Goal: Task Accomplishment & Management: Complete application form

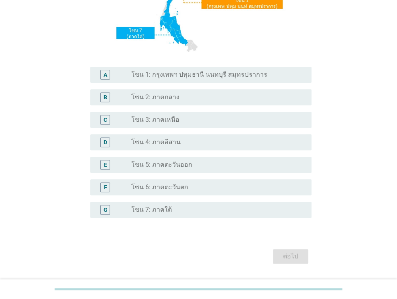
scroll to position [161, 0]
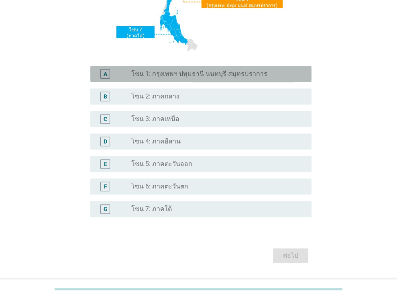
click at [172, 76] on label "โซน 1: กรุงเทพฯ ปทุมธานี นนทบุรี สมุทรปราการ" at bounding box center [199, 74] width 136 height 8
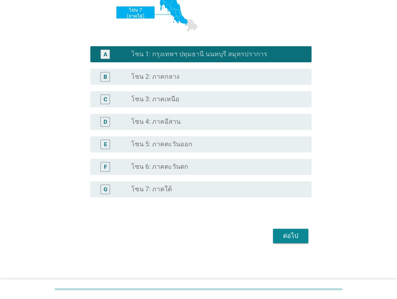
scroll to position [182, 0]
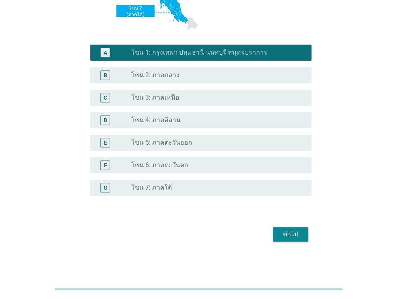
drag, startPoint x: 289, startPoint y: 244, endPoint x: 283, endPoint y: 234, distance: 11.6
click at [289, 244] on div "S1. ปัจจุบัน คุณอาศัยอยู่ในภาคใดเป็นหลัก? A radio_button_checked โซน 1: กรุงเทพ…" at bounding box center [198, 48] width 239 height 403
drag, startPoint x: 283, startPoint y: 234, endPoint x: 217, endPoint y: 235, distance: 66.3
click at [283, 234] on div "ต่อไป" at bounding box center [291, 234] width 23 height 10
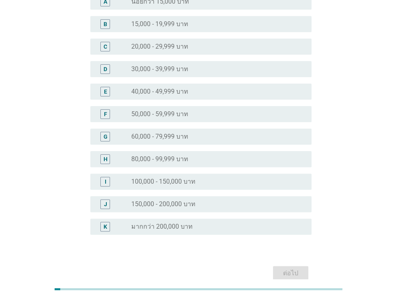
scroll to position [91, 0]
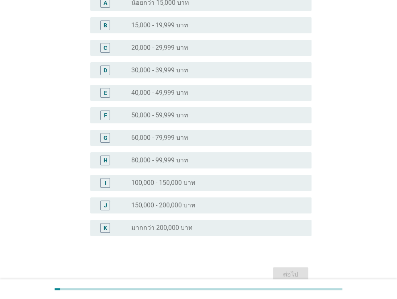
drag, startPoint x: 161, startPoint y: 63, endPoint x: 161, endPoint y: 67, distance: 4.0
click at [161, 64] on div "D radio_button_unchecked 30,000 - 39,999 บาท" at bounding box center [200, 70] width 221 height 16
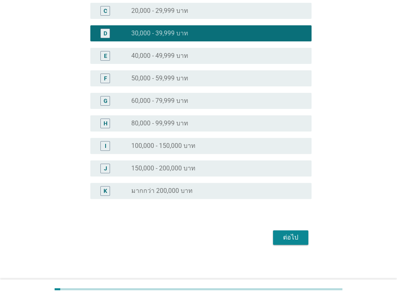
scroll to position [131, 0]
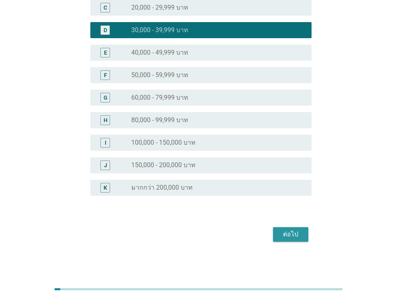
click at [294, 231] on div "ต่อไป" at bounding box center [291, 234] width 23 height 10
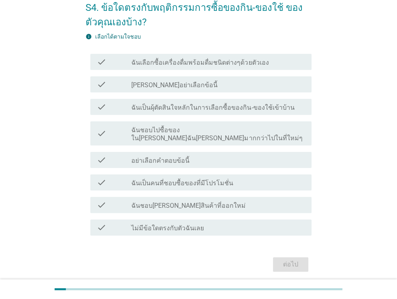
scroll to position [65, 0]
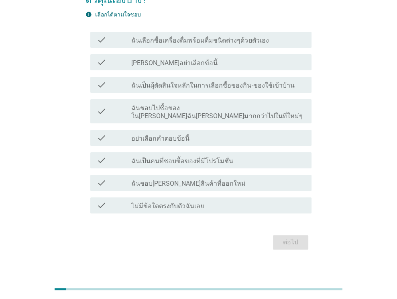
click at [172, 43] on label "ฉันเลือกซื้อเครื่องดื่มพร้อมดื่มชนิดต่างๆด้วยตัวเอง" at bounding box center [199, 41] width 137 height 8
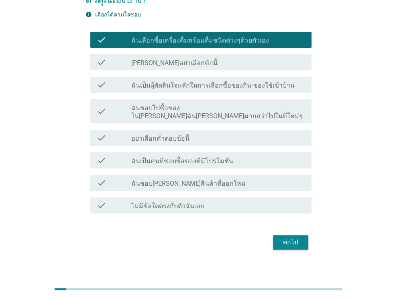
drag, startPoint x: 294, startPoint y: 231, endPoint x: 223, endPoint y: 217, distance: 71.7
click at [293, 237] on div "ต่อไป" at bounding box center [291, 242] width 23 height 10
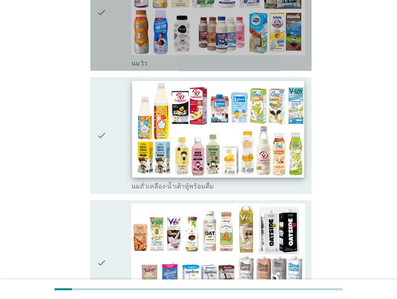
drag, startPoint x: 180, startPoint y: 40, endPoint x: 180, endPoint y: 98, distance: 57.5
click at [180, 40] on div "check_box_outline_blank [PERSON_NAME]" at bounding box center [218, 12] width 174 height 110
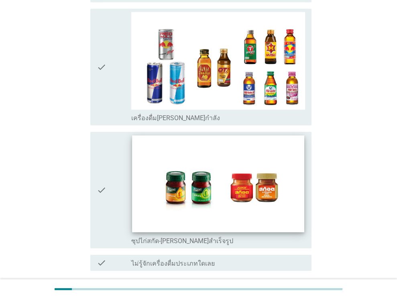
scroll to position [1672, 0]
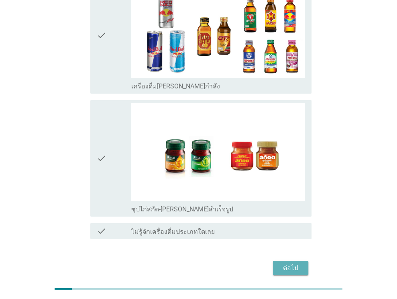
drag, startPoint x: 305, startPoint y: 229, endPoint x: 251, endPoint y: 260, distance: 62.8
click at [305, 261] on button "ต่อไป" at bounding box center [290, 268] width 35 height 14
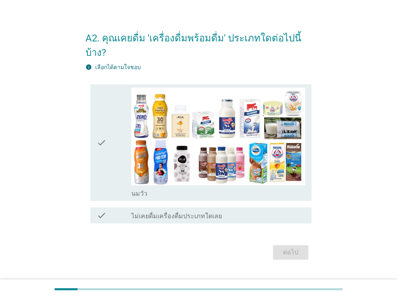
scroll to position [19, 0]
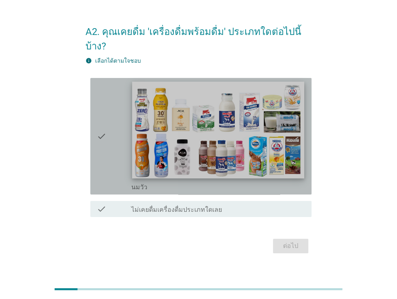
click at [188, 146] on img at bounding box center [219, 130] width 172 height 97
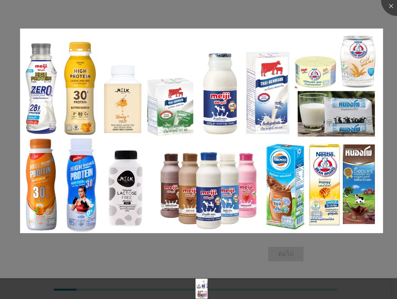
click at [383, 7] on div at bounding box center [198, 149] width 397 height 299
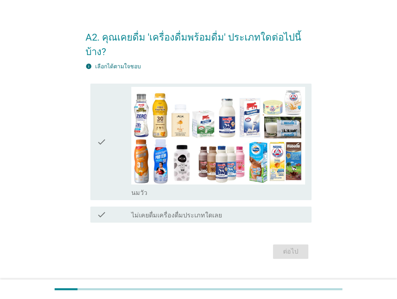
scroll to position [19, 0]
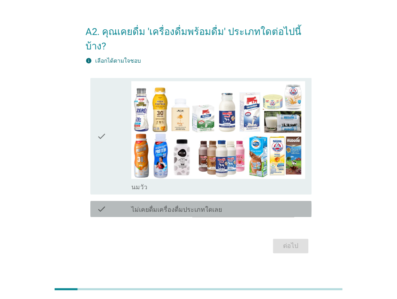
drag, startPoint x: 151, startPoint y: 199, endPoint x: 203, endPoint y: 241, distance: 66.6
click at [152, 206] on label "ไม่เคยดื่มเครื่องดื่มประเภทใดเลย" at bounding box center [176, 210] width 91 height 8
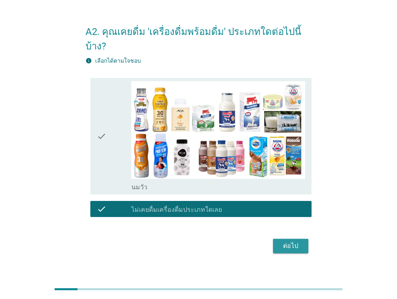
drag, startPoint x: 295, startPoint y: 231, endPoint x: 268, endPoint y: 241, distance: 29.0
click at [295, 241] on div "ต่อไป" at bounding box center [291, 246] width 23 height 10
